Goal: Information Seeking & Learning: Learn about a topic

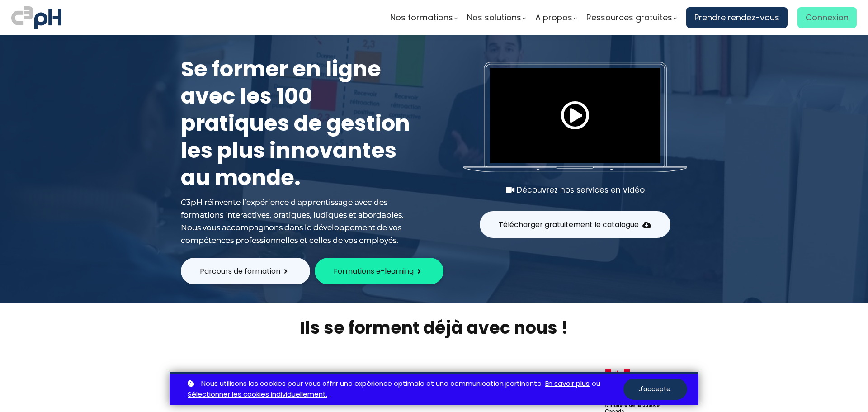
click at [831, 17] on span "Connexion" at bounding box center [826, 18] width 43 height 14
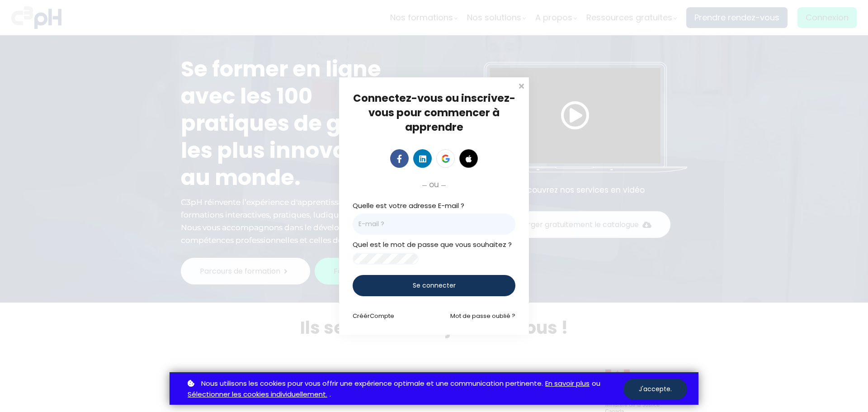
click at [419, 219] on input "email" at bounding box center [434, 223] width 163 height 21
paste input "stephany.morand@coffragessynergy.ca"
type input "stephany.morand@coffragessynergy.ca"
click at [408, 295] on div "Se connecter" at bounding box center [434, 285] width 163 height 21
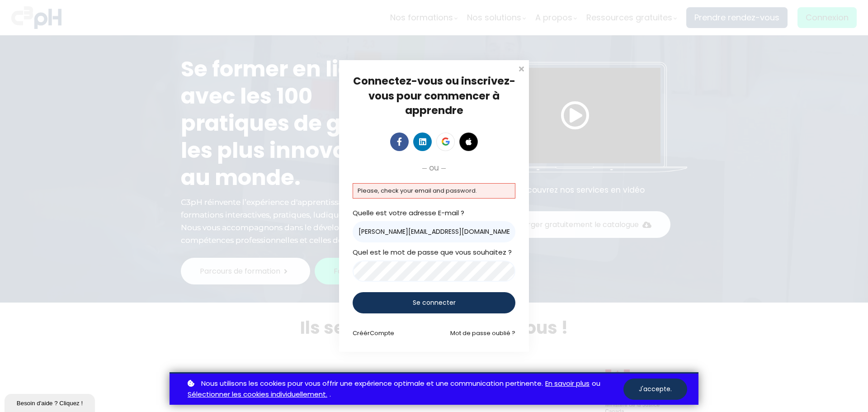
click at [430, 306] on span "Se connecter" at bounding box center [434, 302] width 43 height 9
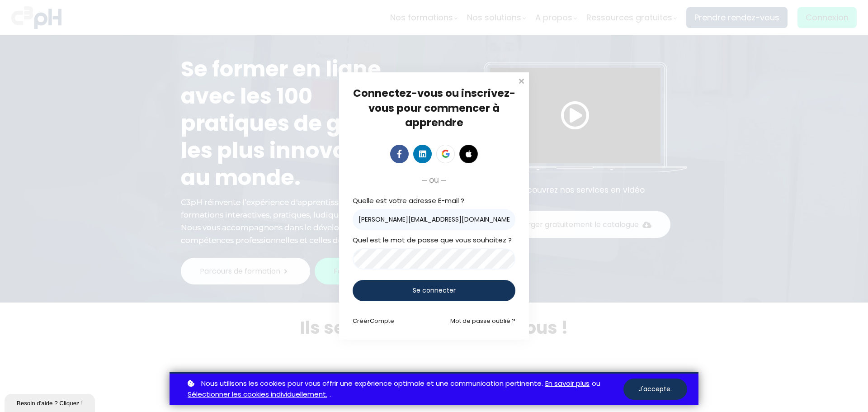
click at [379, 291] on div "Se connecter" at bounding box center [434, 290] width 163 height 21
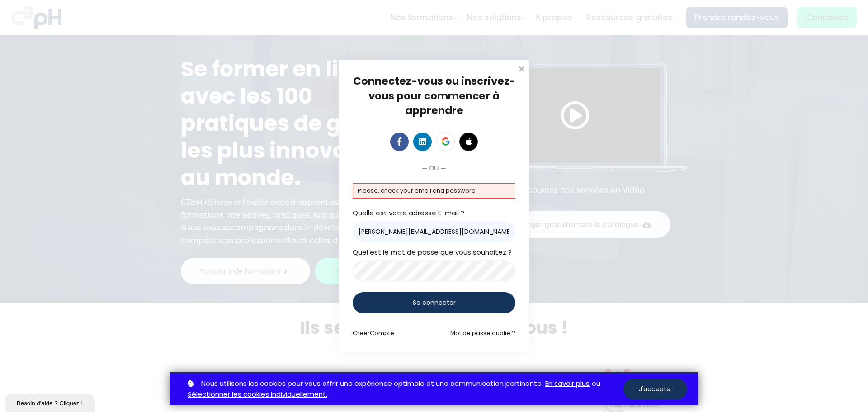
click at [297, 243] on div "Connectez-vous ou inscrivez-vous pour commencer à apprendre Connectez-vous pour…" at bounding box center [434, 206] width 868 height 412
click at [506, 233] on input "stephany.morand@coffragessynergy.ca" at bounding box center [434, 231] width 163 height 21
click at [353, 233] on div "Connectez-vous ou inscrivez-vous pour commencer à apprendre Connectez-vous pour…" at bounding box center [434, 205] width 190 height 291
click at [354, 233] on input "stephany.morand@coffragessynergy.ca" at bounding box center [434, 231] width 163 height 21
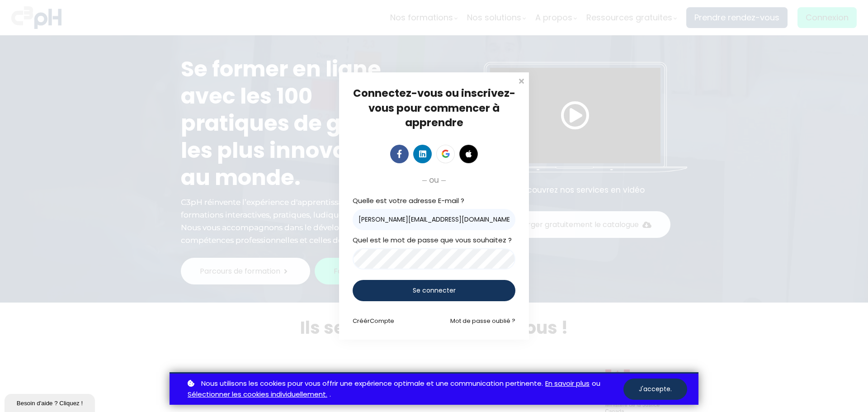
click at [364, 224] on input "stephany.morand@coffragessynergy.ca" at bounding box center [434, 219] width 163 height 21
click at [356, 219] on input "stephany.morand@coffragessynergy.ca" at bounding box center [434, 219] width 163 height 21
click at [429, 287] on span "Se connecter" at bounding box center [434, 290] width 43 height 9
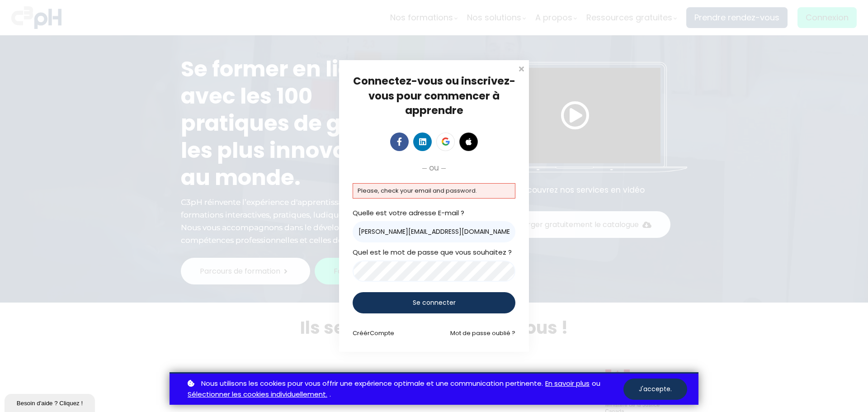
click at [501, 234] on input "stephany.morand@coffragessynergy.ca" at bounding box center [434, 231] width 163 height 21
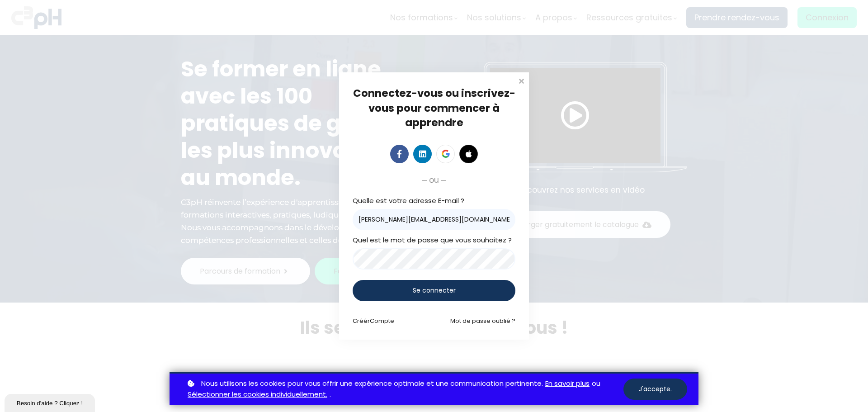
click at [516, 199] on div "Connectez-vous ou inscrivez-vous pour commencer à apprendre Connectez-vous pour…" at bounding box center [434, 205] width 190 height 267
click at [491, 292] on div "Se connecter" at bounding box center [434, 290] width 163 height 21
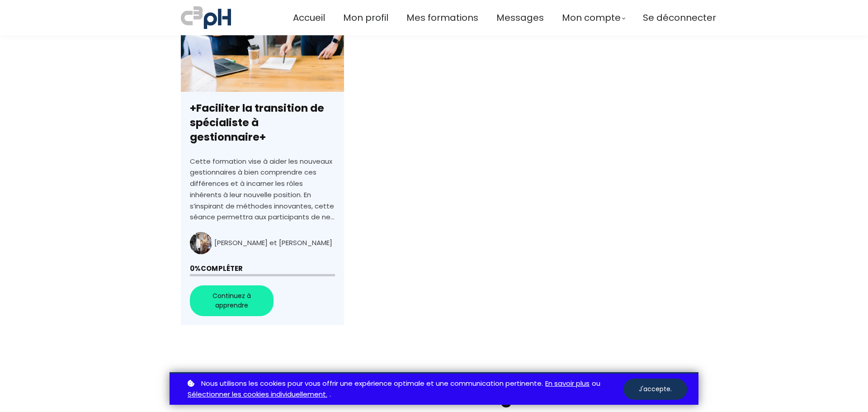
scroll to position [316, 0]
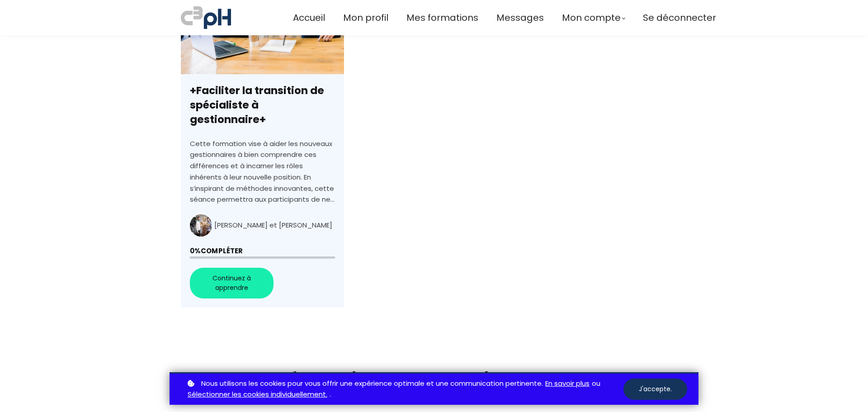
click at [291, 221] on link "+Faciliter la transition de spécialiste à gestionnaire+" at bounding box center [262, 144] width 163 height 325
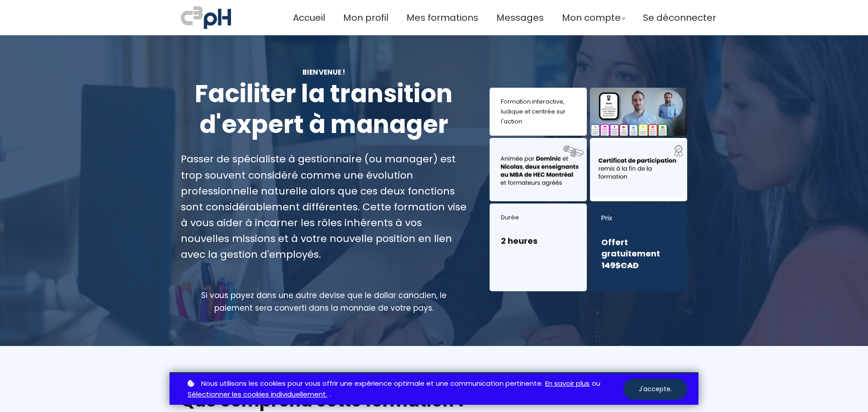
scroll to position [271, 0]
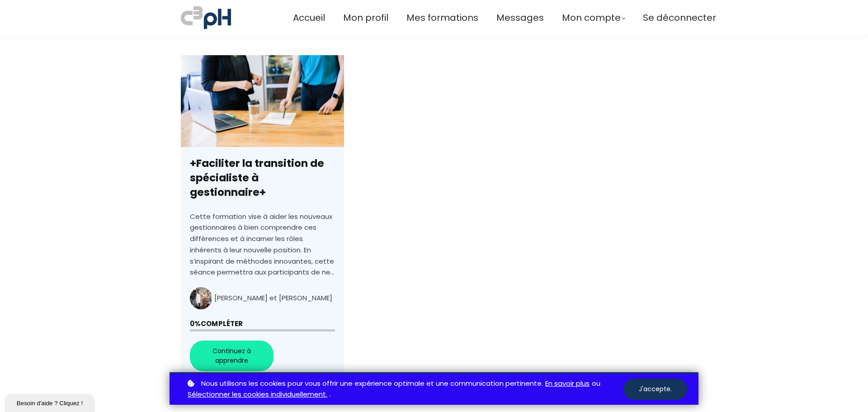
scroll to position [362, 0]
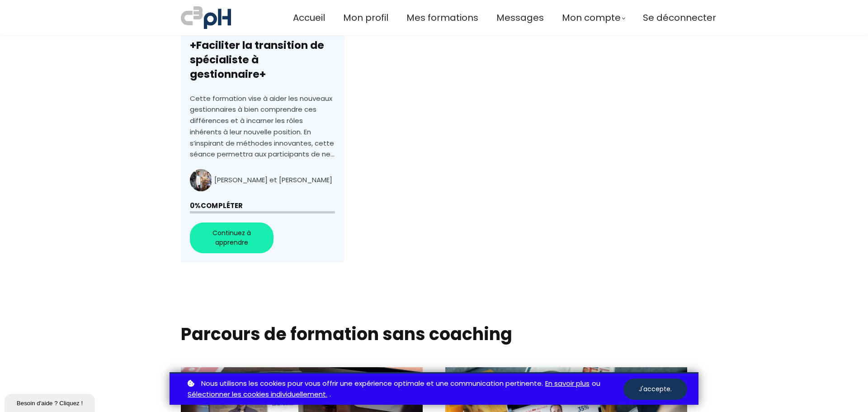
click at [243, 229] on link "+Faciliter la transition de spécialiste à gestionnaire+" at bounding box center [262, 99] width 163 height 325
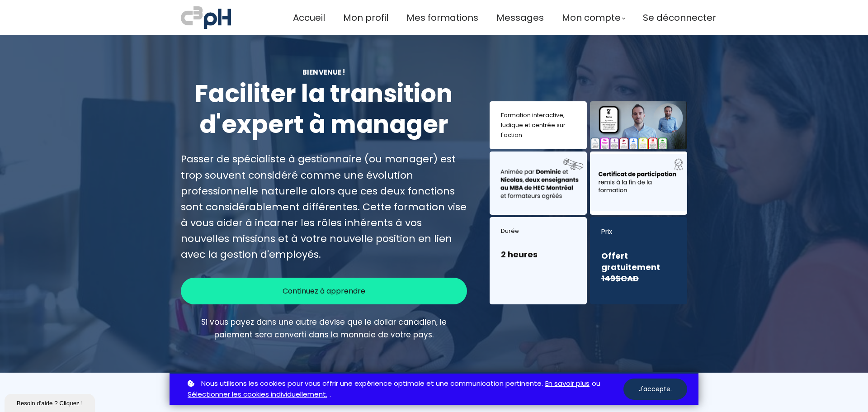
click at [401, 292] on div "Continuez à apprendre" at bounding box center [324, 290] width 286 height 27
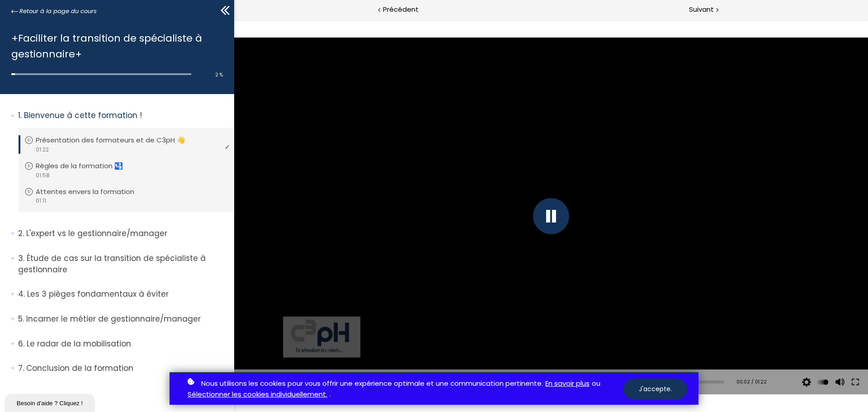
click at [556, 213] on div at bounding box center [551, 216] width 36 height 36
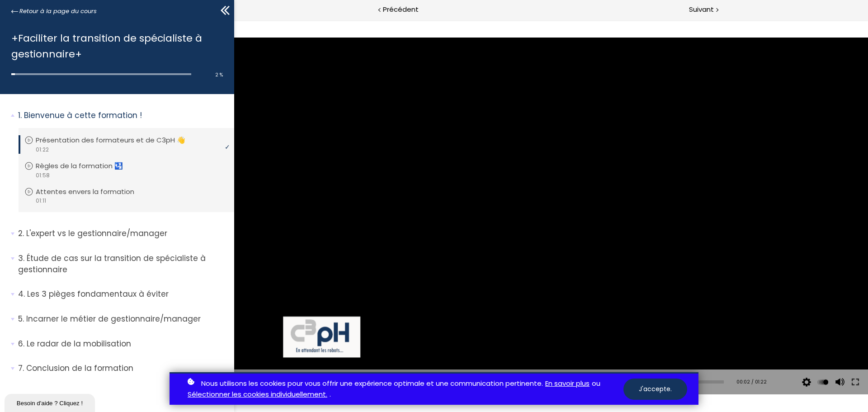
drag, startPoint x: 50, startPoint y: 14, endPoint x: 158, endPoint y: 60, distance: 117.4
click at [50, 14] on span "Retour à la page du cours" at bounding box center [57, 11] width 77 height 10
